Goal: Task Accomplishment & Management: Use online tool/utility

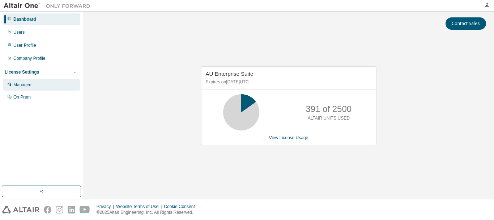
click at [32, 87] on div "Managed" at bounding box center [41, 85] width 77 height 12
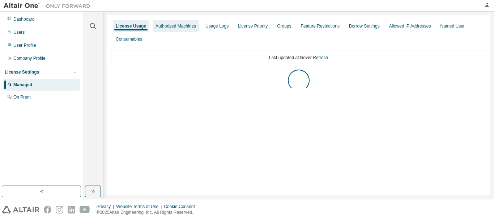
click at [159, 29] on div "Authorized Machines" at bounding box center [176, 26] width 46 height 12
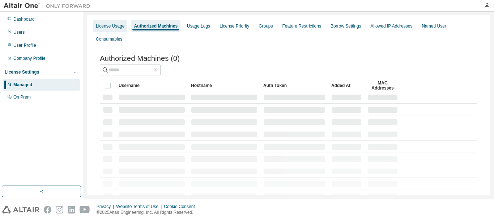
click at [110, 26] on div "License Usage" at bounding box center [110, 26] width 29 height 6
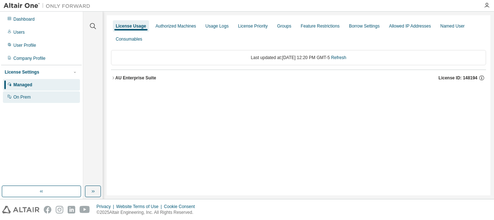
click at [25, 98] on div "On Prem" at bounding box center [21, 97] width 17 height 6
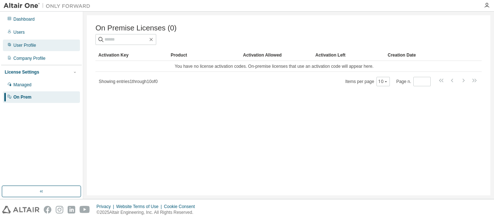
click at [30, 46] on div "User Profile" at bounding box center [24, 45] width 23 height 6
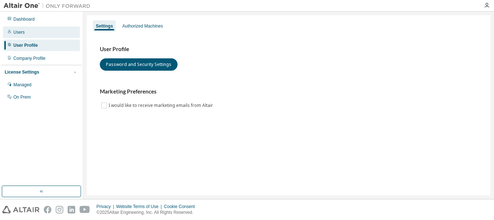
click at [29, 31] on div "Users" at bounding box center [41, 32] width 77 height 12
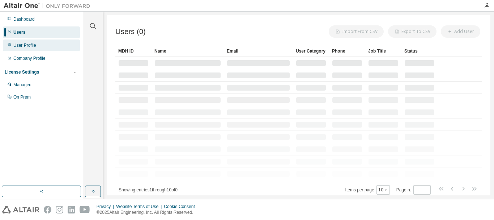
click at [29, 42] on div "User Profile" at bounding box center [41, 45] width 77 height 12
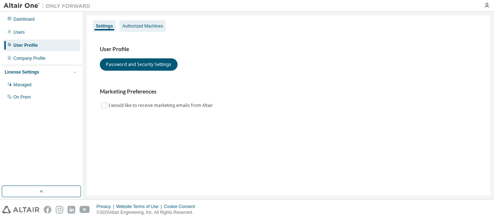
click at [140, 26] on div "Authorized Machines" at bounding box center [142, 26] width 41 height 6
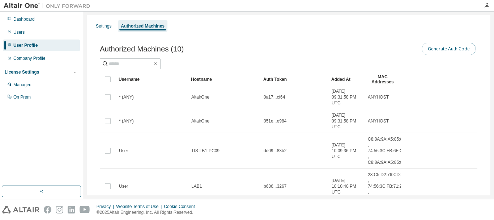
click at [435, 52] on button "Generate Auth Code" at bounding box center [449, 49] width 54 height 12
